Goal: Transaction & Acquisition: Purchase product/service

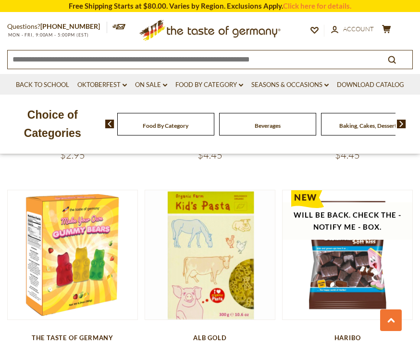
scroll to position [653, 0]
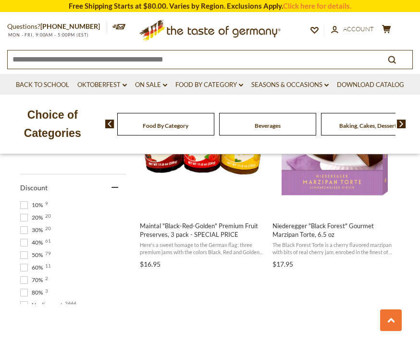
scroll to position [682, 0]
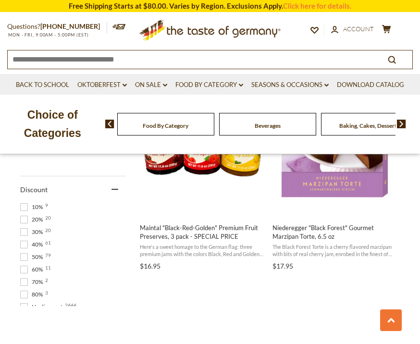
click at [211, 62] on input at bounding box center [190, 58] width 364 height 17
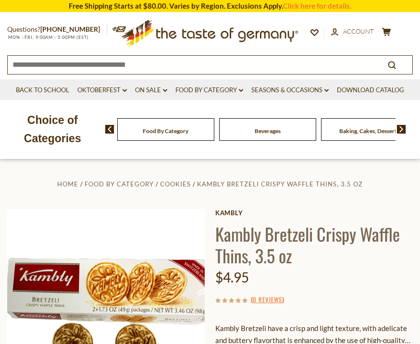
click at [172, 134] on div "Food By Category" at bounding box center [166, 129] width 102 height 23
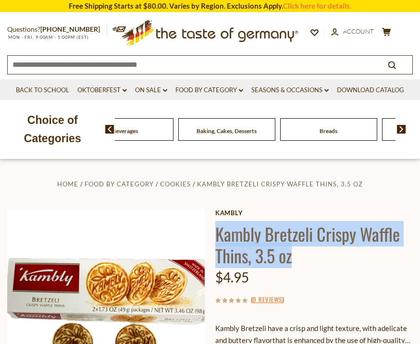
click at [198, 67] on input at bounding box center [190, 64] width 364 height 17
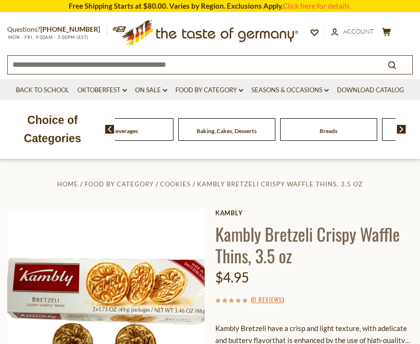
click at [185, 68] on input at bounding box center [190, 64] width 364 height 17
click at [46, 67] on input at bounding box center [190, 64] width 364 height 17
